Goal: Information Seeking & Learning: Learn about a topic

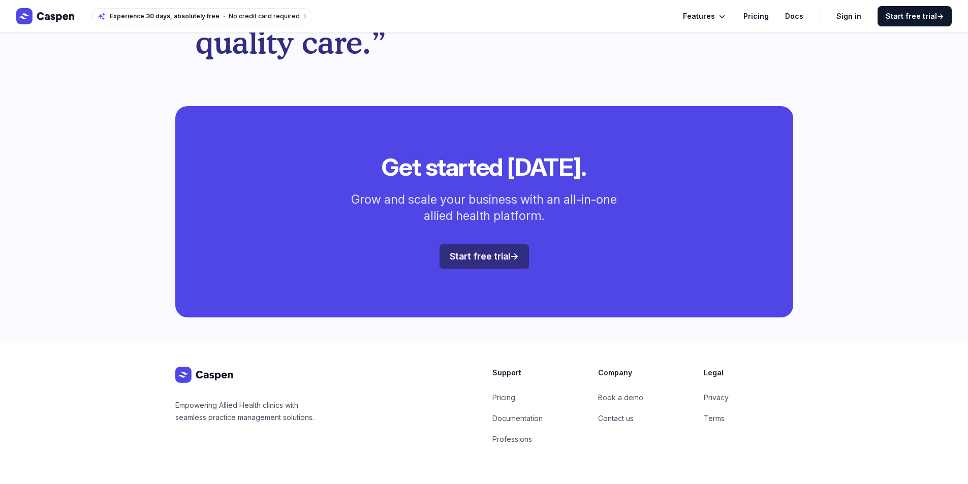
scroll to position [2695, 0]
click at [508, 393] on link "Pricing" at bounding box center [503, 397] width 23 height 9
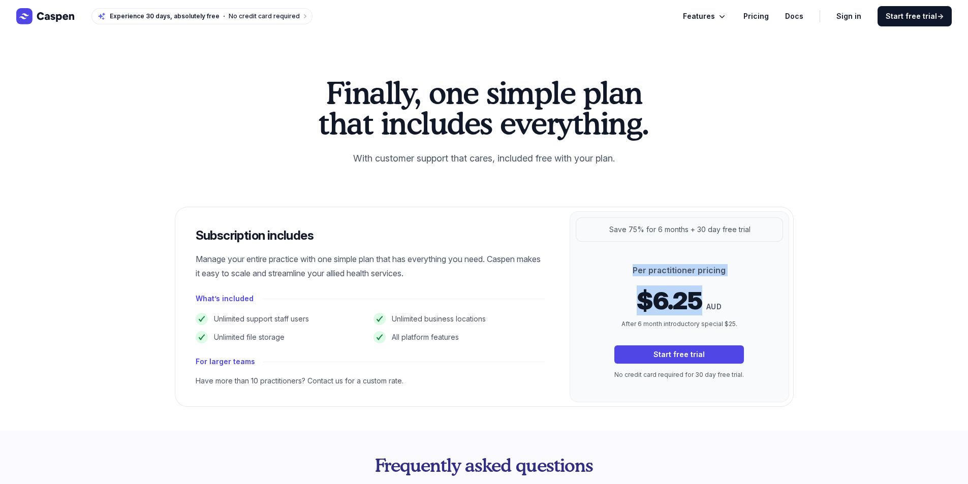
drag, startPoint x: 636, startPoint y: 271, endPoint x: 717, endPoint y: 278, distance: 81.7
click at [717, 278] on div "Per practitioner pricing $6.25 AUD After 6 month introductory special $25. Star…" at bounding box center [679, 322] width 162 height 116
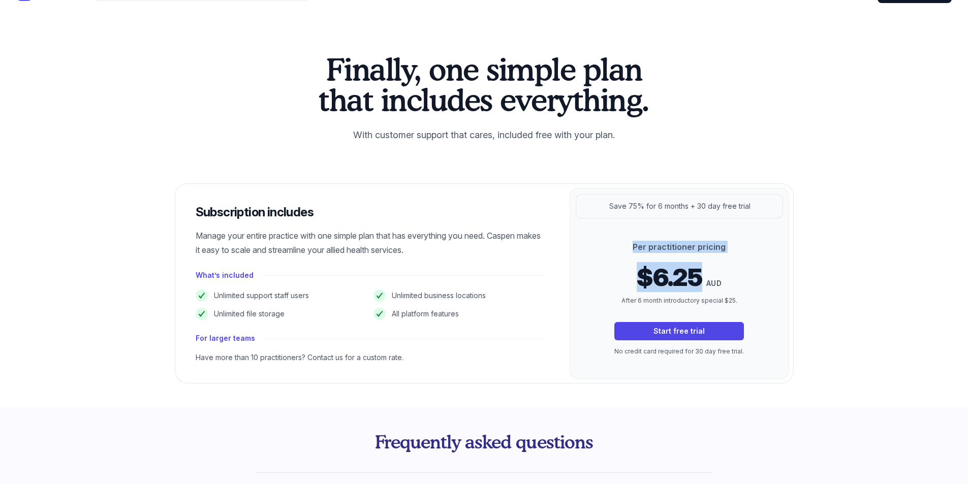
scroll to position [51, 0]
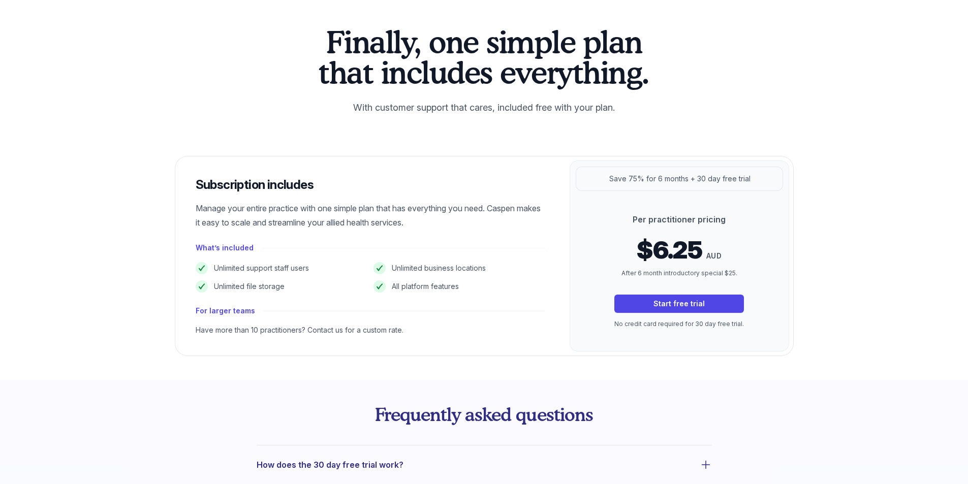
click at [713, 250] on p "$6.25 AUD" at bounding box center [679, 250] width 130 height 24
drag, startPoint x: 639, startPoint y: 252, endPoint x: 700, endPoint y: 255, distance: 61.1
click at [700, 255] on p "$6.25 AUD" at bounding box center [679, 250] width 130 height 24
click at [663, 255] on span "$6.25" at bounding box center [670, 250] width 66 height 24
drag, startPoint x: 657, startPoint y: 252, endPoint x: 702, endPoint y: 254, distance: 45.3
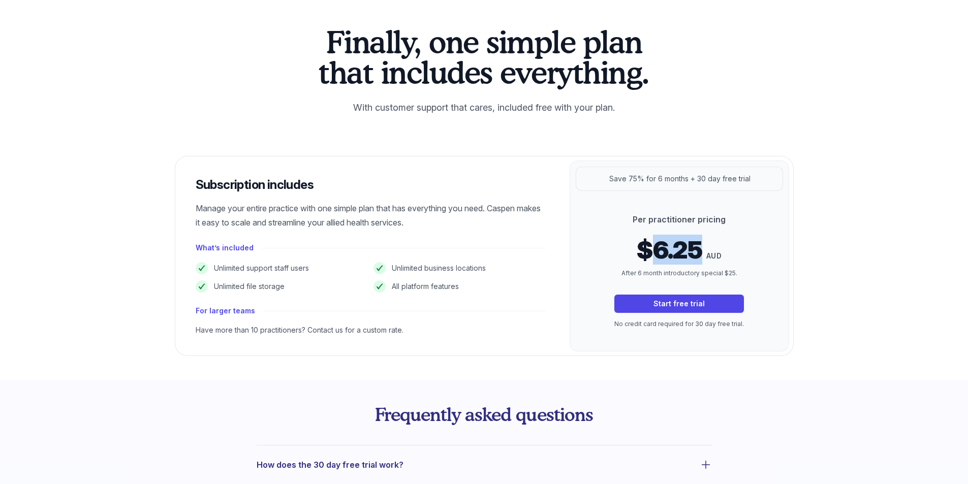
click at [702, 254] on span "$6.25" at bounding box center [670, 250] width 66 height 24
copy span "6.25"
click at [788, 270] on div "Per practitioner pricing $6.25 AUD After 6 month introductory special $25. Star…" at bounding box center [680, 271] width 220 height 161
drag, startPoint x: 639, startPoint y: 220, endPoint x: 718, endPoint y: 220, distance: 78.8
click at [718, 220] on p "Per practitioner pricing" at bounding box center [679, 219] width 130 height 12
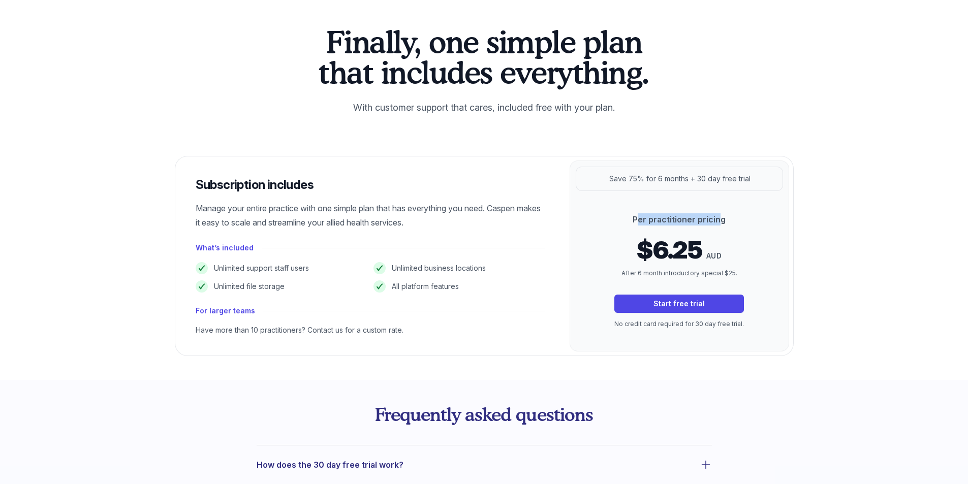
click at [718, 220] on p "Per practitioner pricing" at bounding box center [679, 219] width 130 height 12
drag, startPoint x: 728, startPoint y: 220, endPoint x: 622, endPoint y: 219, distance: 106.7
click at [622, 219] on p "Per practitioner pricing" at bounding box center [679, 219] width 130 height 12
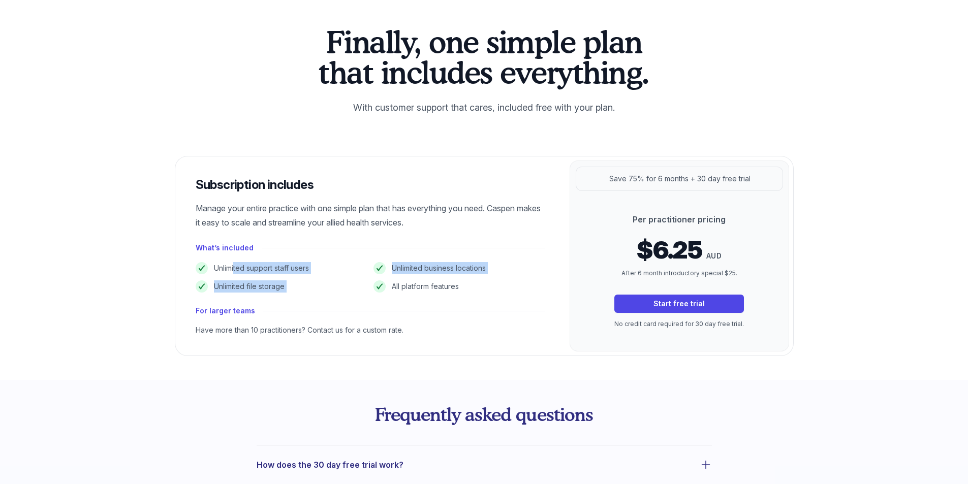
drag, startPoint x: 231, startPoint y: 270, endPoint x: 489, endPoint y: 290, distance: 259.5
click at [489, 290] on ul "Unlimited support staff users Unlimited business locations Unlimited file stora…" at bounding box center [371, 277] width 350 height 30
click at [489, 290] on li "All platform features" at bounding box center [460, 287] width 172 height 12
drag, startPoint x: 219, startPoint y: 329, endPoint x: 409, endPoint y: 335, distance: 189.6
click at [409, 335] on div "Have more than 10 practitioners? Contact us for a custom rate." at bounding box center [371, 330] width 350 height 10
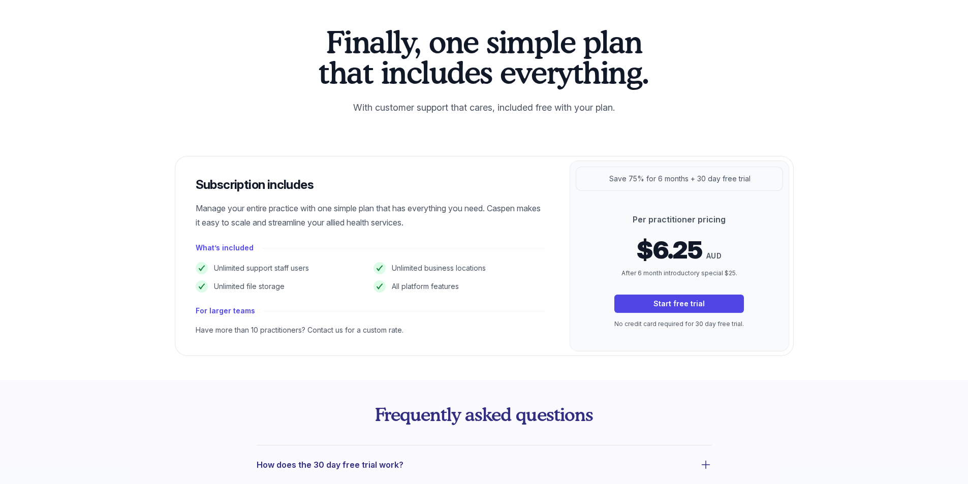
click at [409, 335] on div "Have more than 10 practitioners? Contact us for a custom rate." at bounding box center [371, 330] width 350 height 10
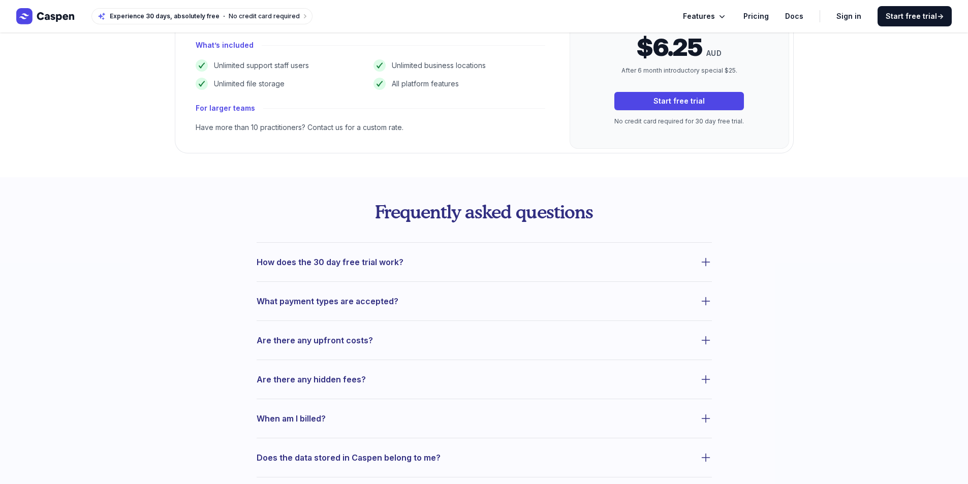
scroll to position [254, 0]
click at [367, 307] on span "What payment types are accepted?" at bounding box center [328, 301] width 142 height 14
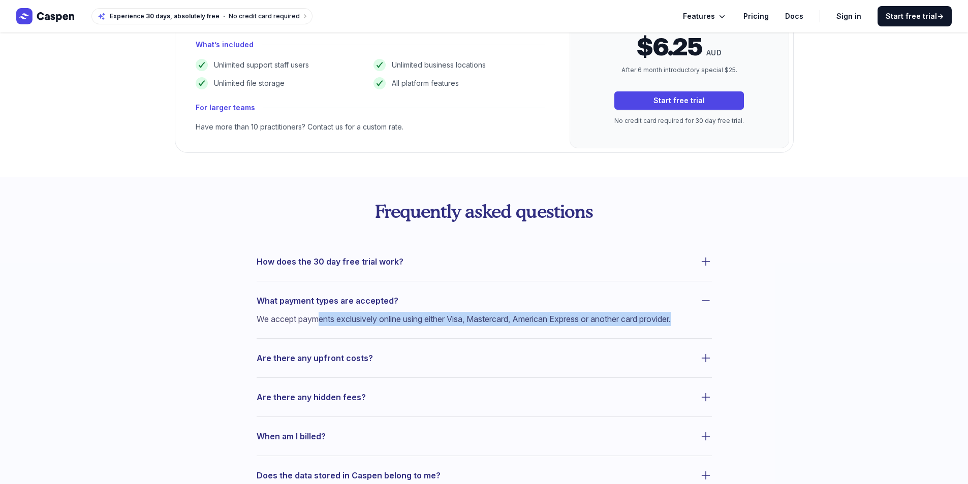
drag, startPoint x: 323, startPoint y: 320, endPoint x: 462, endPoint y: 326, distance: 139.9
click at [462, 326] on p "We accept payments exclusively online using either Visa, Mastercard, American E…" at bounding box center [472, 319] width 431 height 14
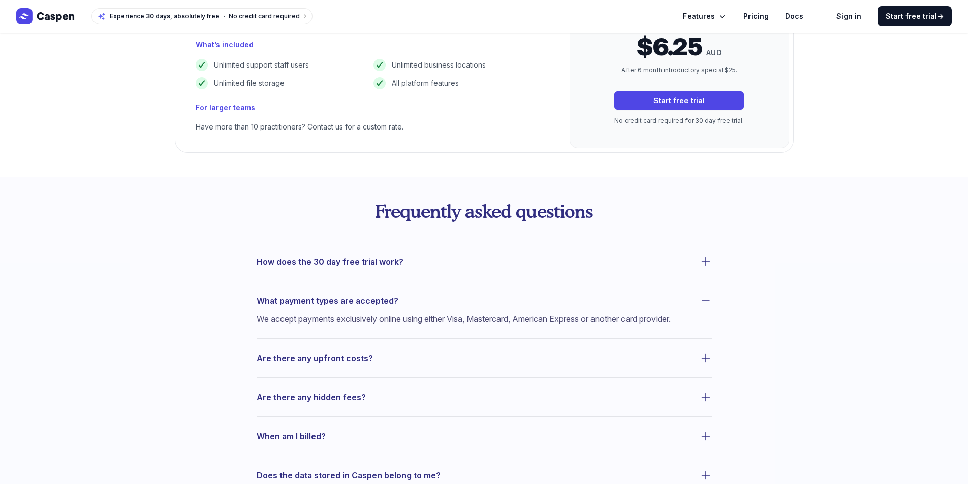
click at [443, 305] on button "What payment types are accepted?" at bounding box center [484, 301] width 455 height 14
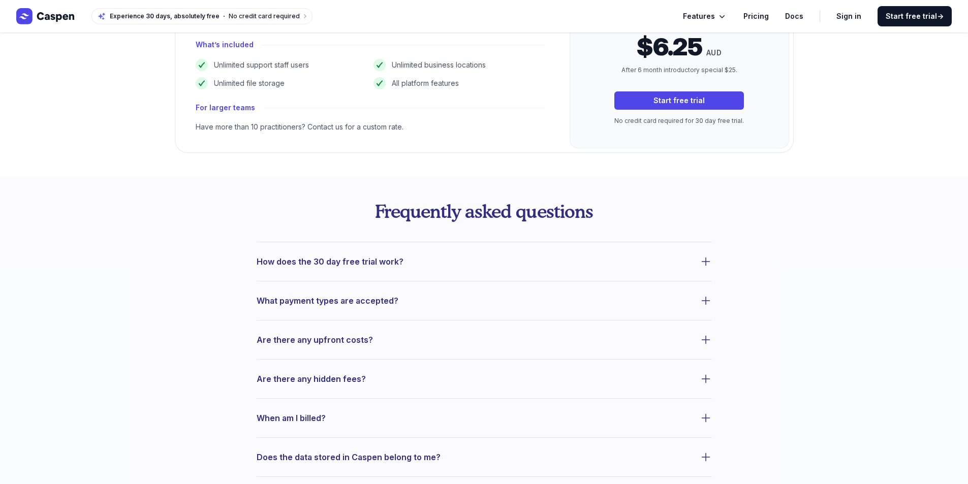
click at [359, 343] on span "Are there any upfront costs?" at bounding box center [315, 340] width 116 height 14
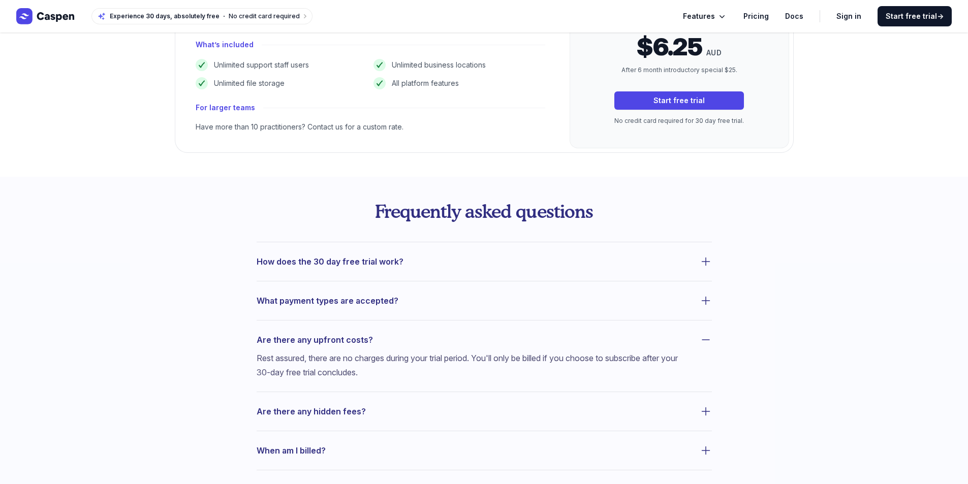
click at [359, 343] on span "Are there any upfront costs?" at bounding box center [315, 340] width 116 height 14
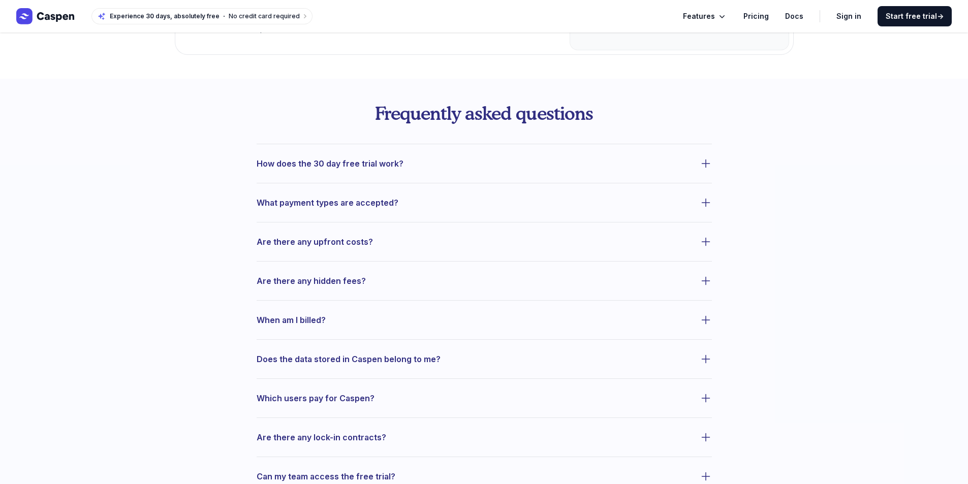
scroll to position [356, 0]
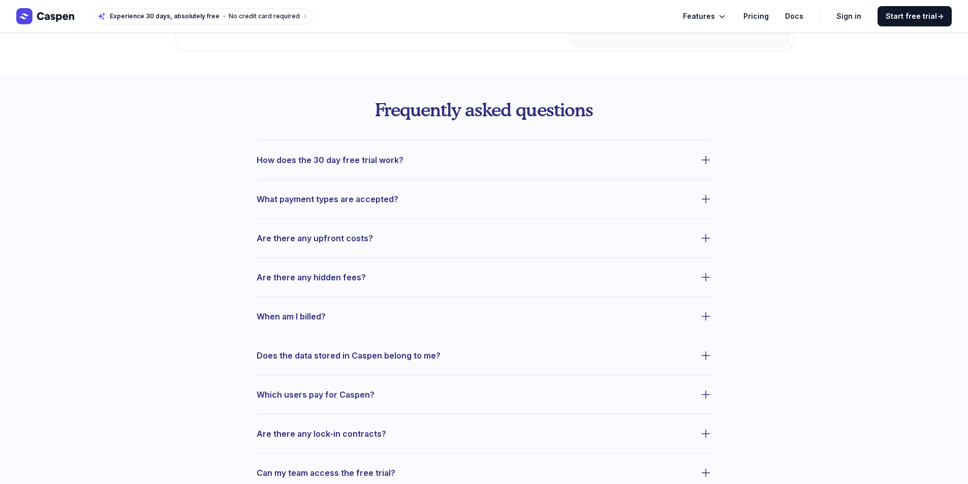
click at [333, 319] on button "When am I billed?" at bounding box center [484, 316] width 455 height 14
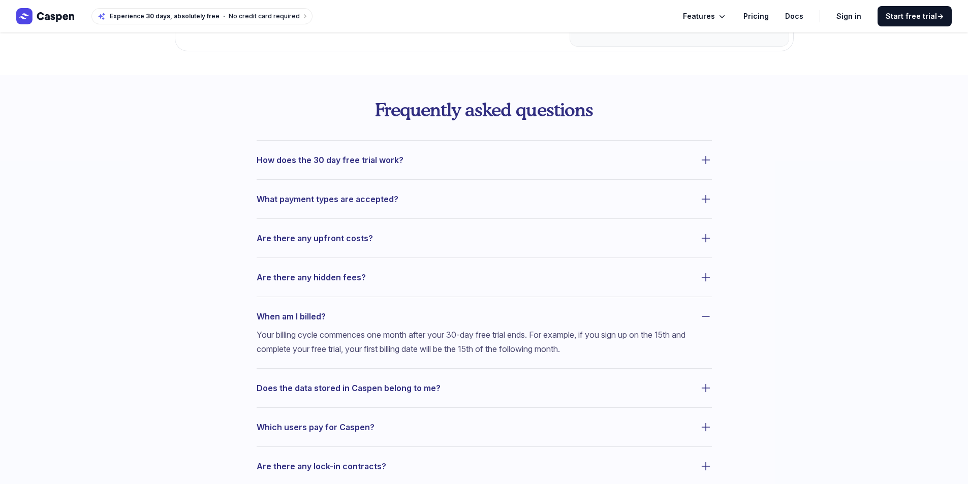
click at [333, 319] on button "When am I billed?" at bounding box center [484, 316] width 455 height 14
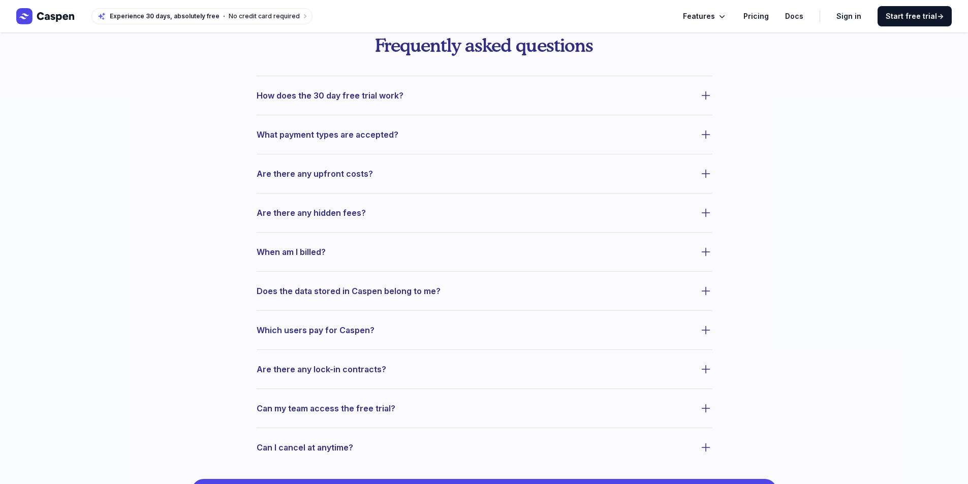
scroll to position [508, 0]
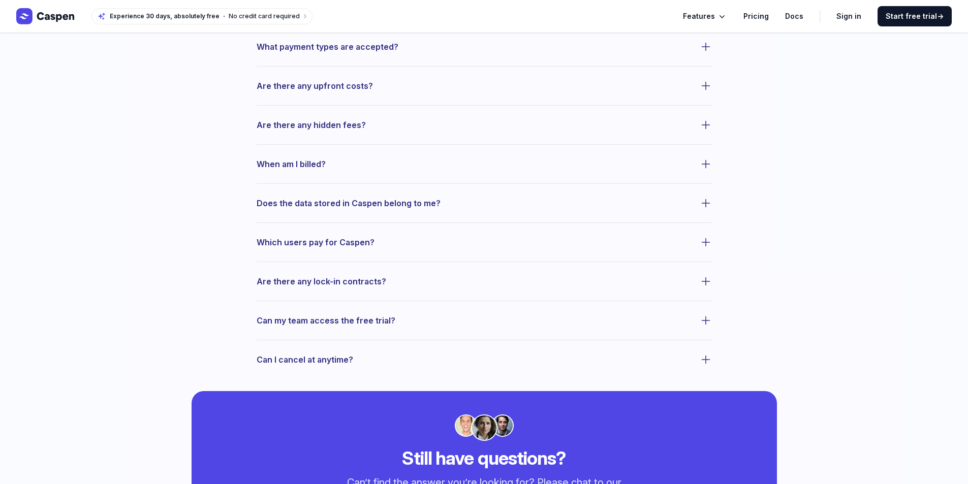
click at [350, 363] on span "Can I cancel at anytime?" at bounding box center [305, 360] width 97 height 14
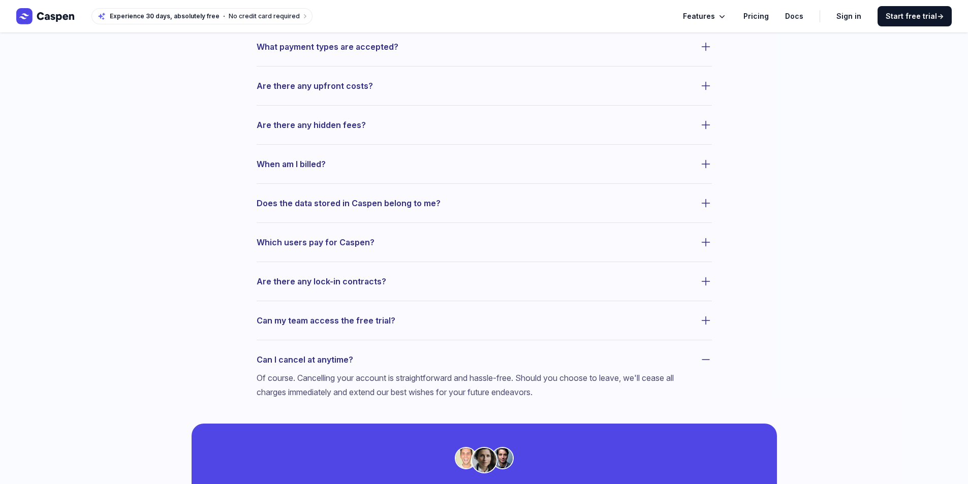
click at [351, 359] on span "Can I cancel at anytime?" at bounding box center [305, 360] width 97 height 14
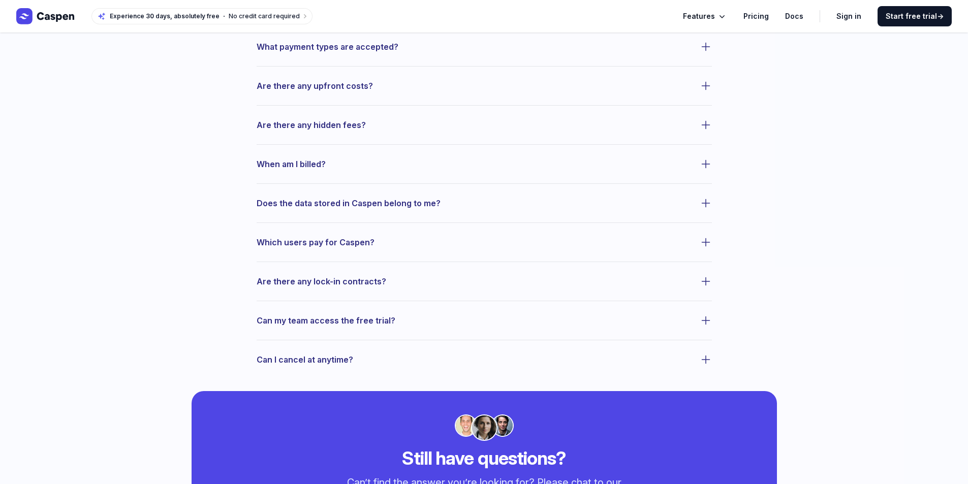
click at [359, 325] on span "Can my team access the free trial?" at bounding box center [326, 321] width 139 height 14
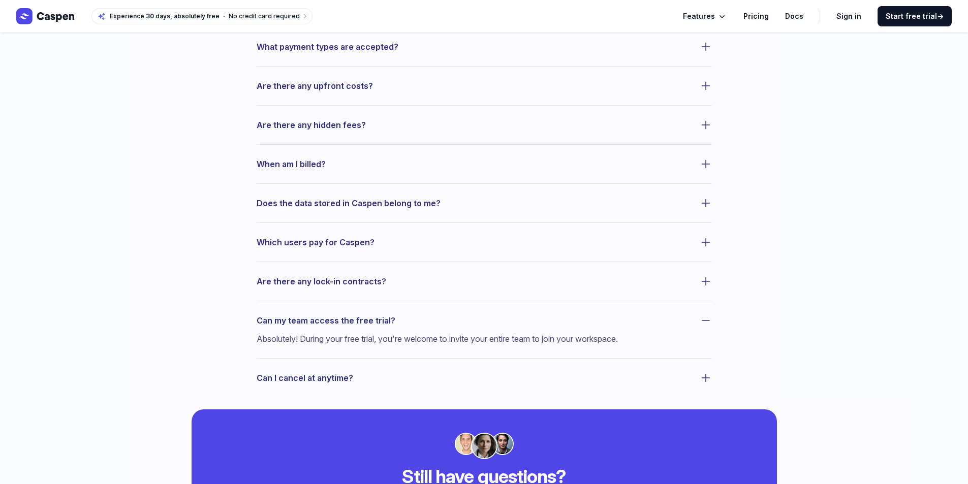
click at [359, 325] on span "Can my team access the free trial?" at bounding box center [326, 321] width 139 height 14
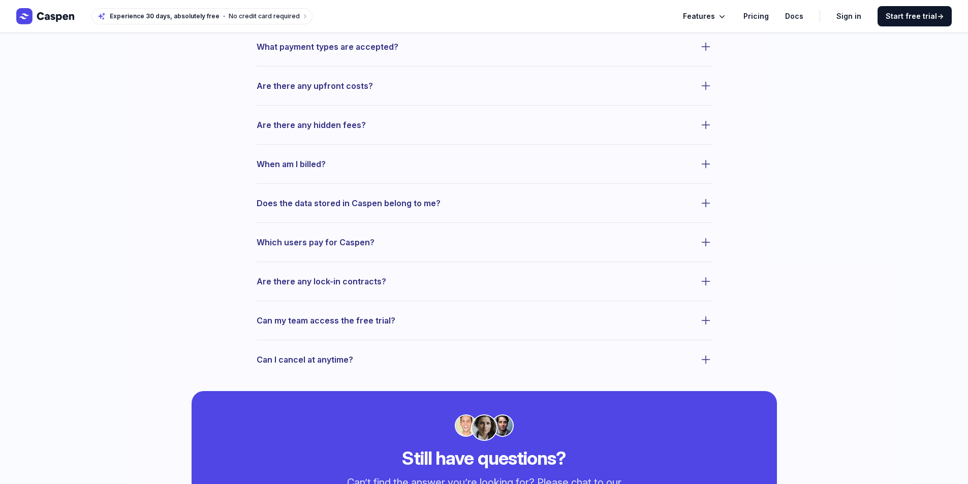
click at [349, 287] on span "Are there any lock-in contracts?" at bounding box center [322, 281] width 130 height 14
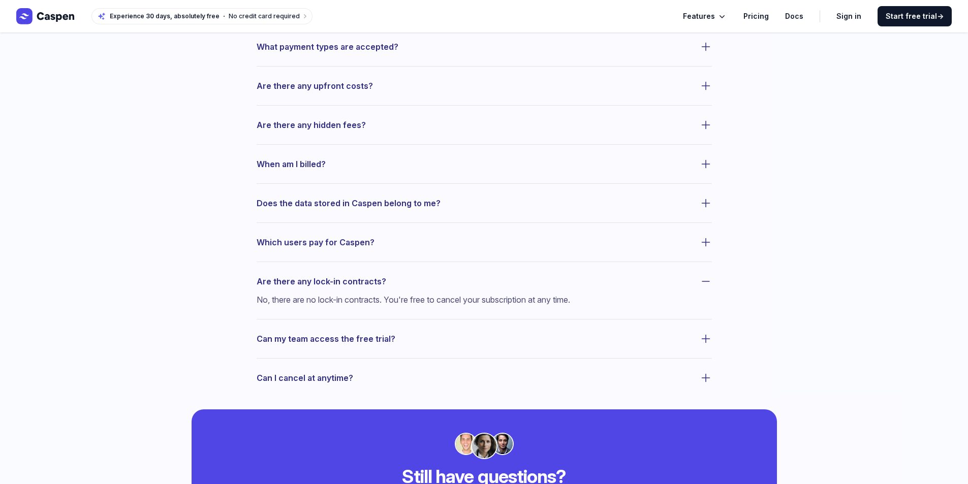
click at [357, 276] on span "Are there any lock-in contracts?" at bounding box center [322, 281] width 130 height 14
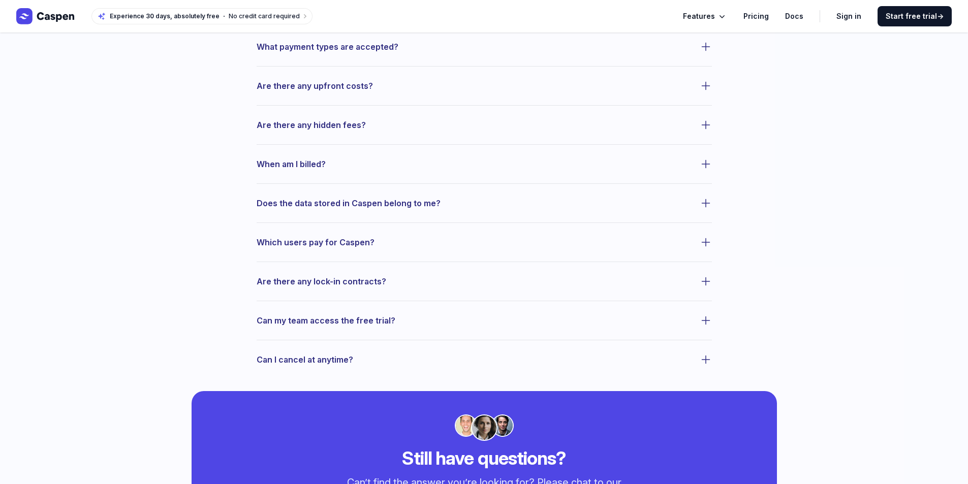
click at [355, 241] on span "Which users pay for Caspen?" at bounding box center [316, 242] width 118 height 14
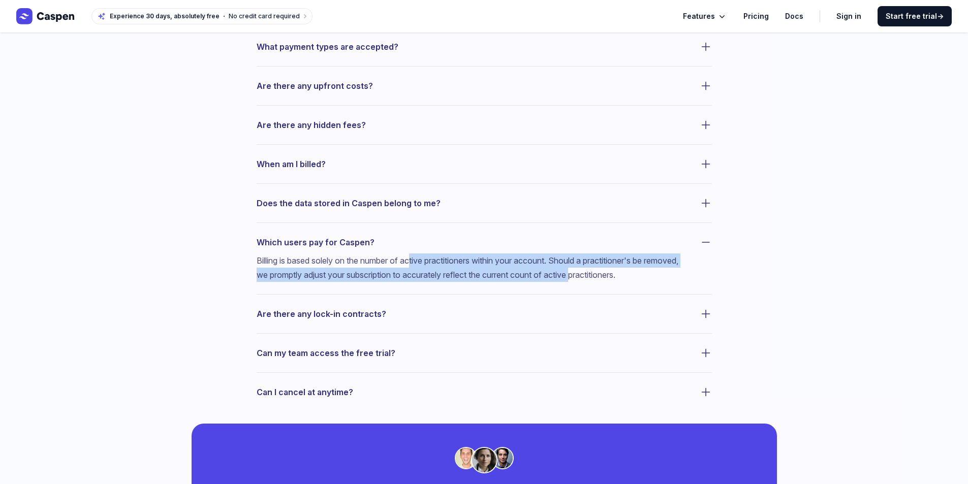
drag, startPoint x: 429, startPoint y: 261, endPoint x: 620, endPoint y: 268, distance: 190.7
click at [620, 268] on p "Billing is based solely on the number of active practitioners within your accou…" at bounding box center [472, 268] width 431 height 28
click at [419, 278] on p "Billing is based solely on the number of active practitioners within your accou…" at bounding box center [472, 268] width 431 height 28
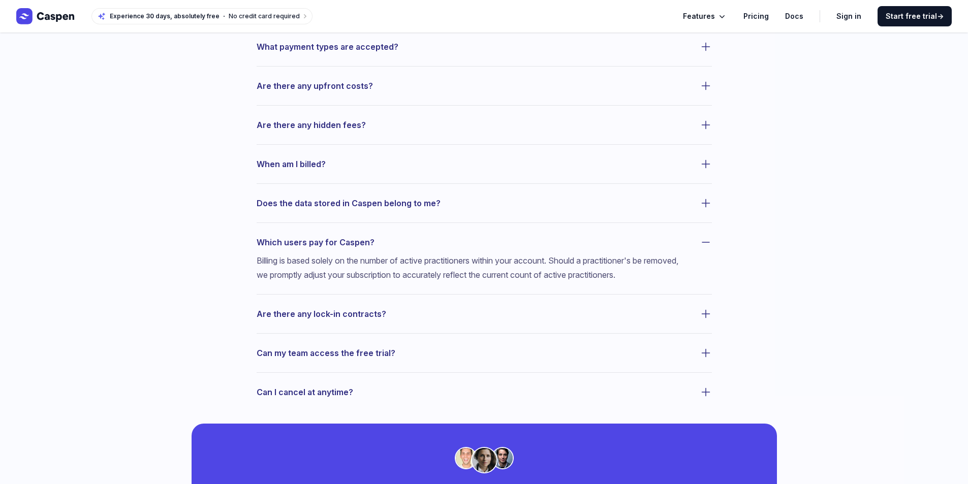
click at [340, 244] on span "Which users pay for Caspen?" at bounding box center [316, 242] width 118 height 14
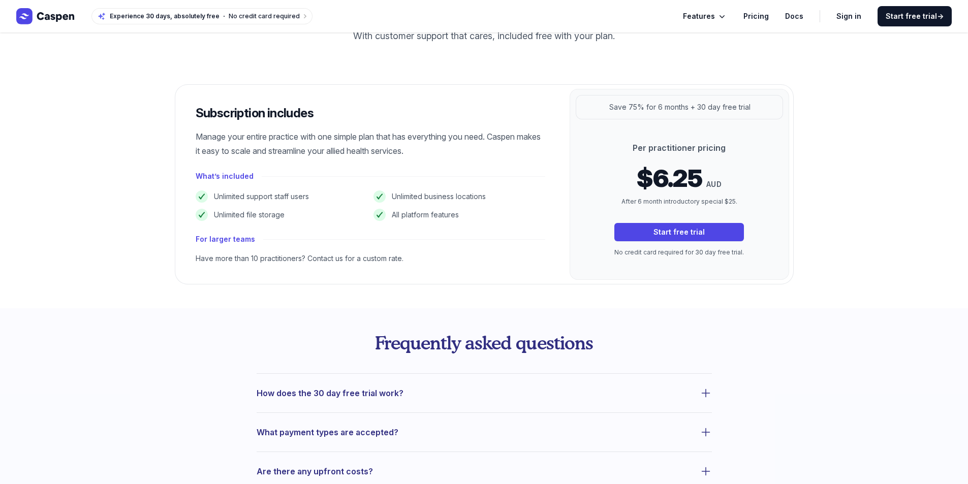
scroll to position [0, 0]
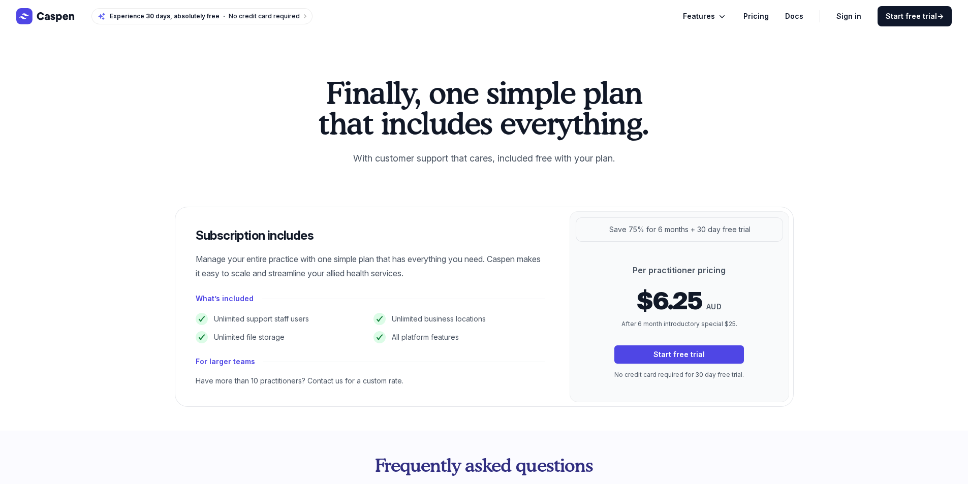
click at [798, 18] on link "Docs" at bounding box center [794, 16] width 18 height 12
click at [709, 16] on span "Features" at bounding box center [699, 16] width 32 height 12
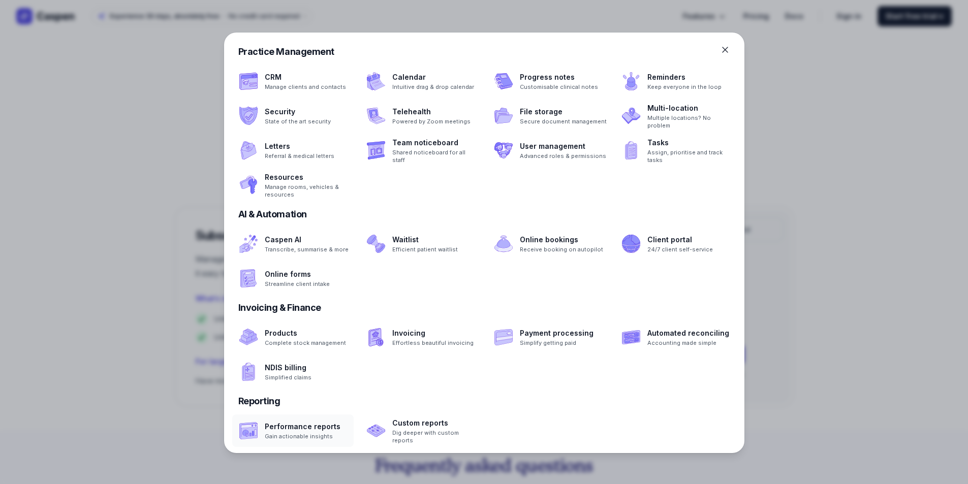
click at [329, 436] on span at bounding box center [292, 431] width 121 height 33
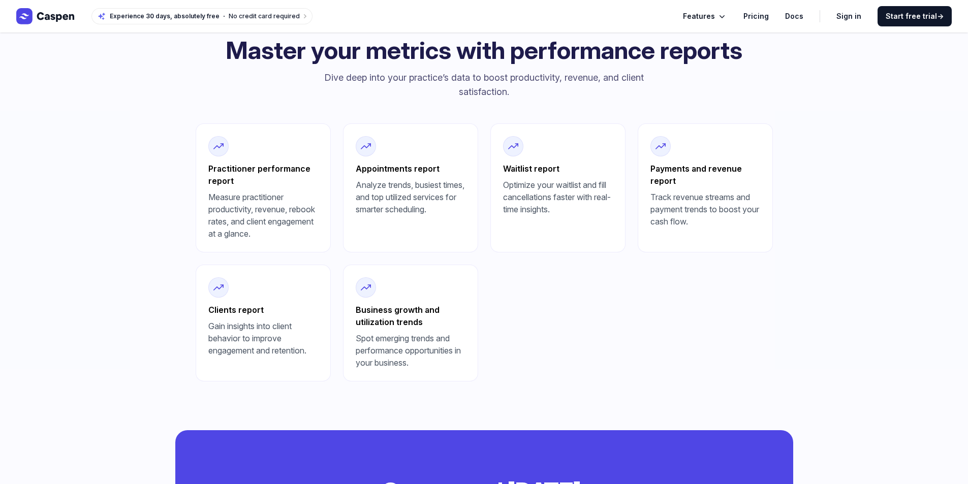
scroll to position [407, 0]
click at [711, 17] on span "Features" at bounding box center [699, 16] width 32 height 12
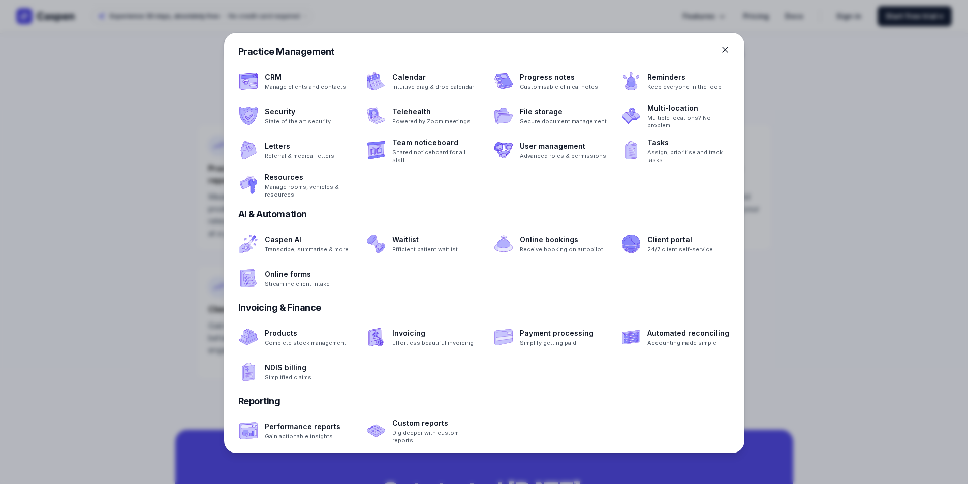
click at [297, 47] on div "Practice Management" at bounding box center [484, 52] width 492 height 14
click at [129, 42] on div at bounding box center [484, 242] width 968 height 484
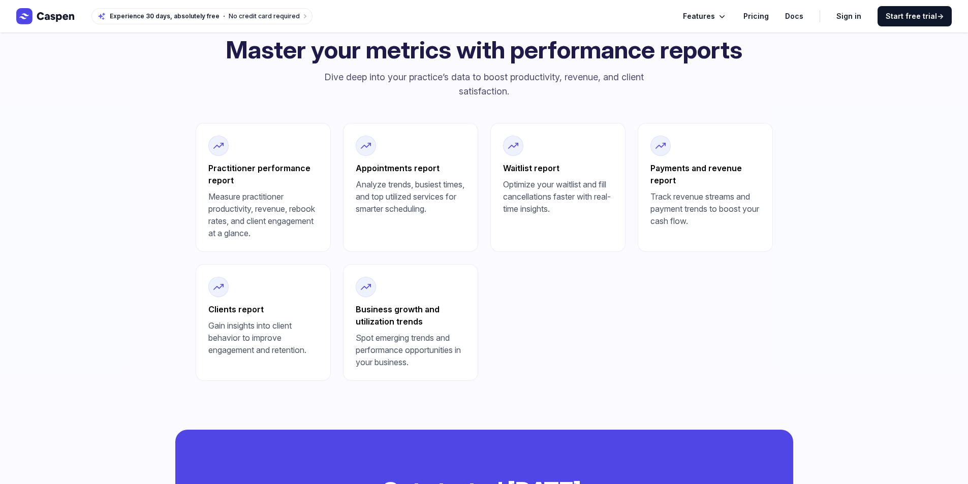
click at [33, 8] on icon "Global" at bounding box center [45, 16] width 59 height 16
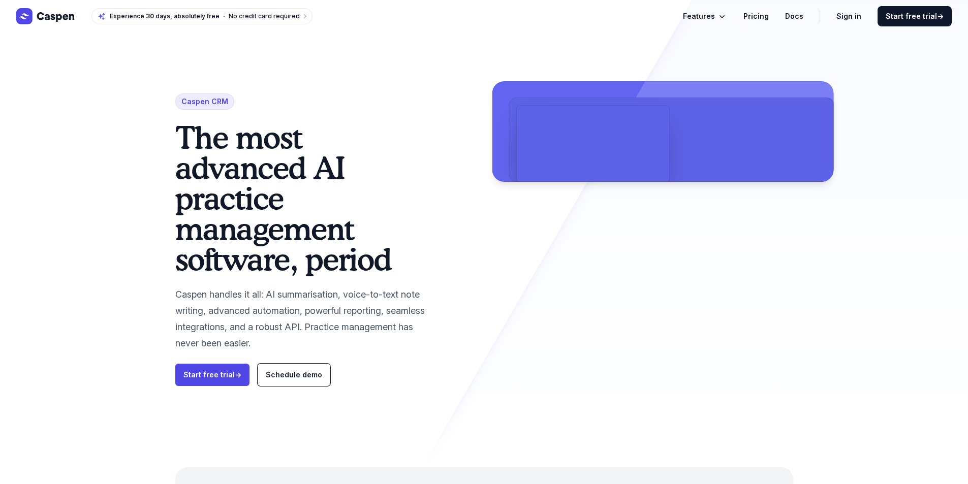
click at [618, 182] on video at bounding box center [593, 144] width 152 height 76
click at [646, 182] on video at bounding box center [593, 144] width 152 height 76
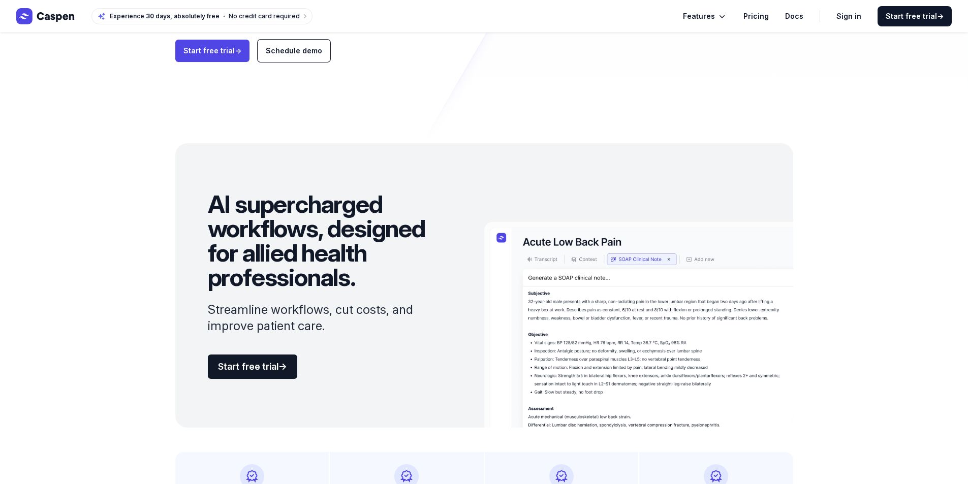
scroll to position [407, 0]
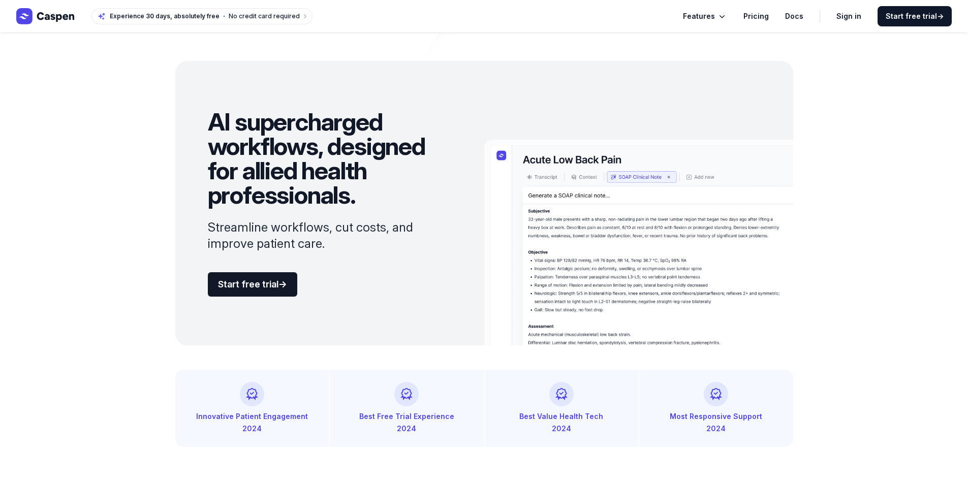
click at [604, 298] on img at bounding box center [638, 243] width 309 height 206
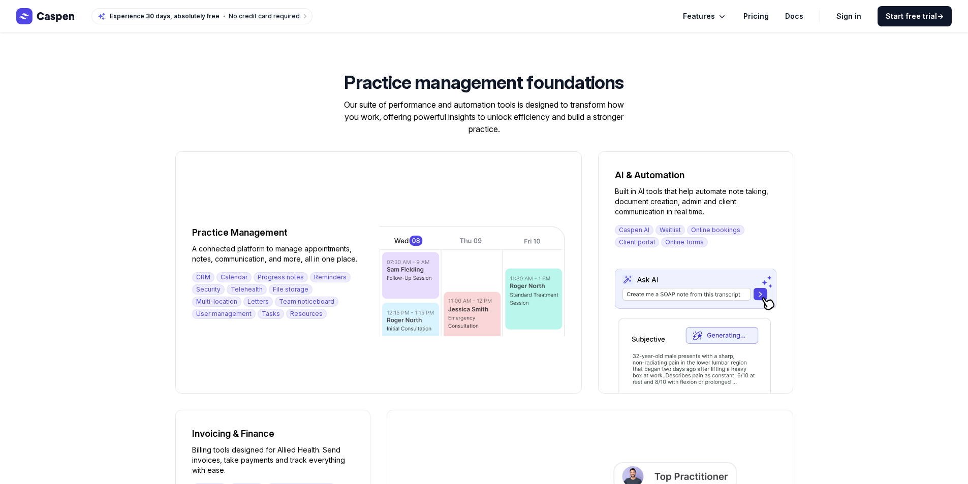
scroll to position [864, 0]
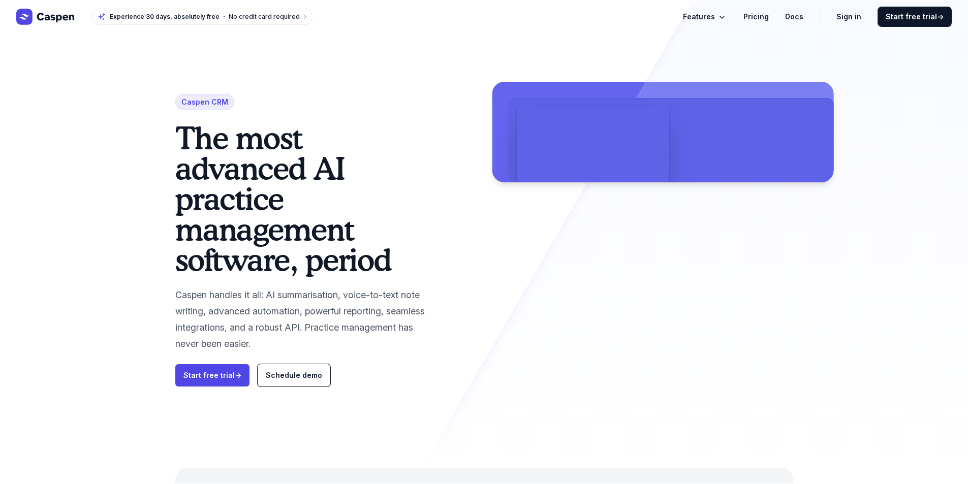
scroll to position [864, 0]
